Goal: Task Accomplishment & Management: Use online tool/utility

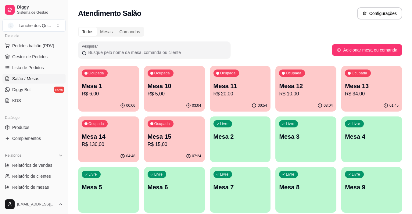
click at [105, 91] on p "R$ 6,00" at bounding box center [109, 93] width 54 height 7
click at [163, 94] on p "R$ 5,00" at bounding box center [175, 93] width 54 height 7
click at [177, 92] on p "R$ 5,00" at bounding box center [175, 93] width 54 height 7
click at [238, 85] on p "Mesa 11" at bounding box center [240, 86] width 52 height 8
click at [315, 89] on p "Mesa 12" at bounding box center [306, 86] width 54 height 9
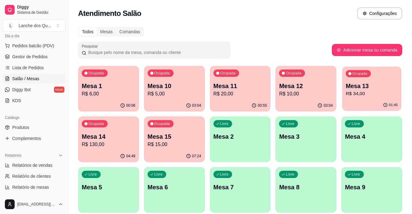
click at [375, 99] on div "Ocupada Mesa 13 R$ 34,00" at bounding box center [371, 82] width 59 height 33
click at [118, 140] on p "Mesa 14" at bounding box center [109, 136] width 54 height 9
click at [168, 146] on p "R$ 15,00" at bounding box center [175, 144] width 54 height 7
click at [13, 164] on span "Relatórios de vendas" at bounding box center [32, 165] width 40 height 6
select select "ALL"
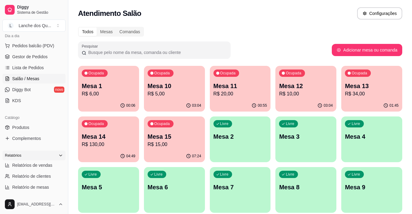
select select "ALL"
select select "0"
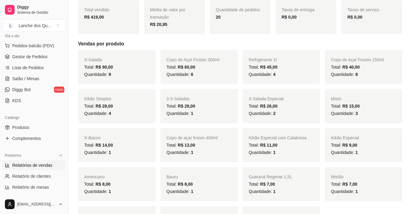
scroll to position [91, 0]
